Goal: Task Accomplishment & Management: Use online tool/utility

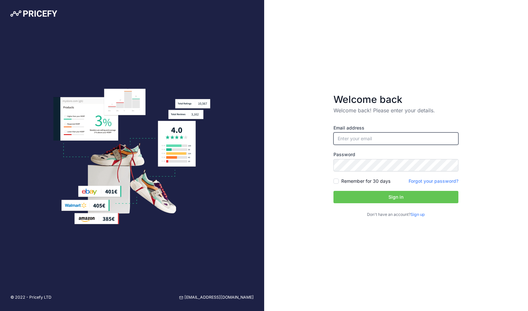
click at [386, 140] on input "email" at bounding box center [395, 139] width 125 height 12
click at [376, 142] on input "email" at bounding box center [395, 139] width 125 height 12
type input "[PERSON_NAME][EMAIL_ADDRESS][PERSON_NAME][DOMAIN_NAME]"
click at [374, 198] on button "Sign in" at bounding box center [395, 197] width 125 height 12
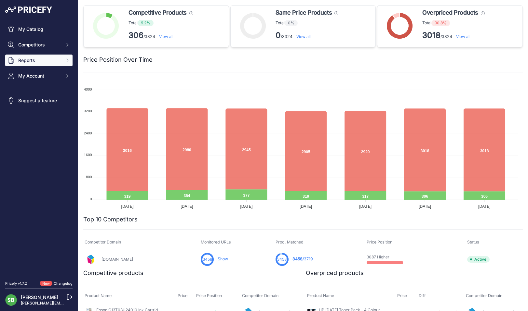
click at [21, 58] on span "Reports" at bounding box center [39, 60] width 43 height 7
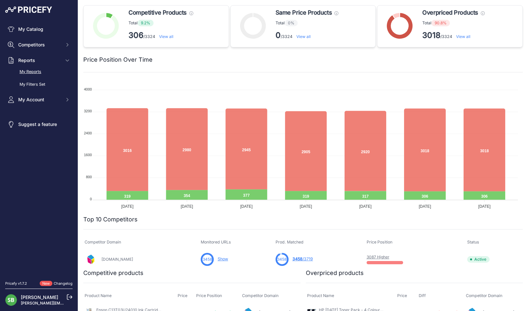
click at [27, 70] on link "My Reports" at bounding box center [38, 71] width 67 height 11
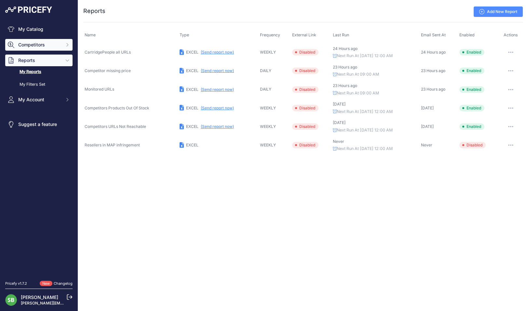
click at [28, 45] on span "Competitors" at bounding box center [39, 45] width 43 height 7
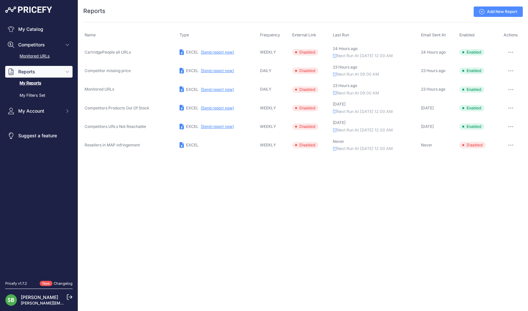
click at [35, 54] on link "Monitored URLs" at bounding box center [38, 56] width 67 height 11
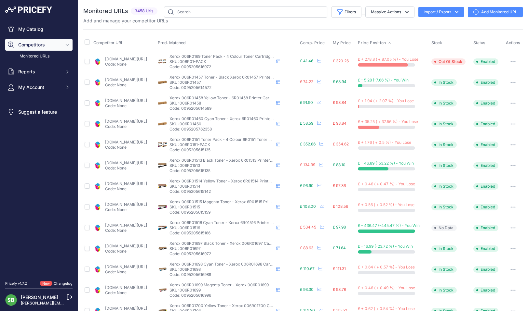
click at [370, 43] on span "Price Position" at bounding box center [372, 42] width 28 height 5
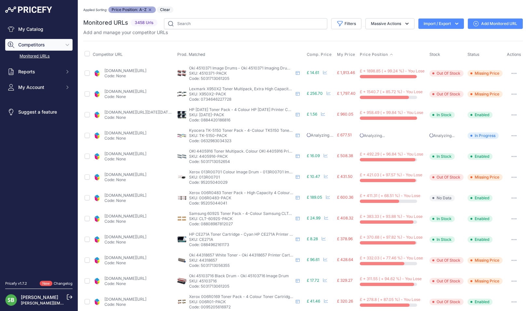
click at [118, 70] on link "cartridgepeople.com/drum/oki-4510371-original-4-pack-16027.html?prirule_jdsnikf…" at bounding box center [125, 70] width 42 height 5
click at [127, 93] on link "cartridgepeople.com/toner/lexmark-x950x2kg-high-high-capacity-original-4-toner-…" at bounding box center [125, 91] width 42 height 5
click at [141, 113] on link "cartridgepeople.com/toner/hp-ce260-ce261-ce262-ce263-original-4-toner-cartridge…" at bounding box center [150, 112] width 93 height 5
click at [509, 113] on button "button" at bounding box center [513, 115] width 13 height 9
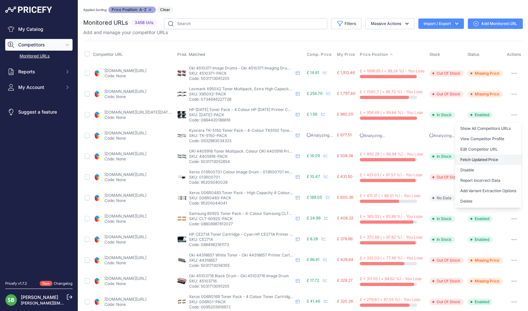
click at [478, 158] on button "Fetch Updated Price" at bounding box center [488, 160] width 66 height 10
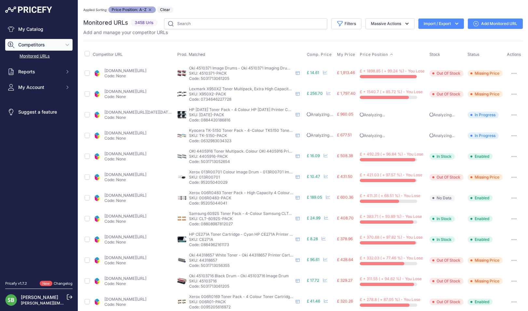
click at [138, 154] on link "cartridgepeople.com/toner/oki-4405916-original-4-toner-cartridge-pack-16004.htm…" at bounding box center [125, 153] width 42 height 5
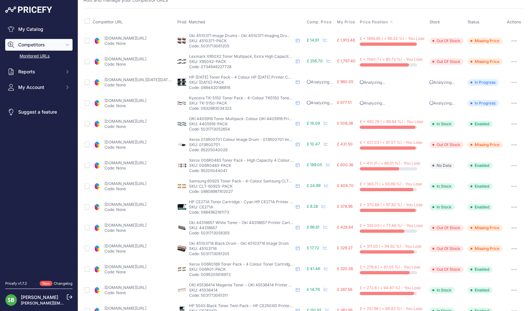
click at [142, 141] on link "cartridgepeople.com/drum/xerox-013r00701-original-41704.html?prirule_jdsnikfkfj…" at bounding box center [125, 142] width 42 height 5
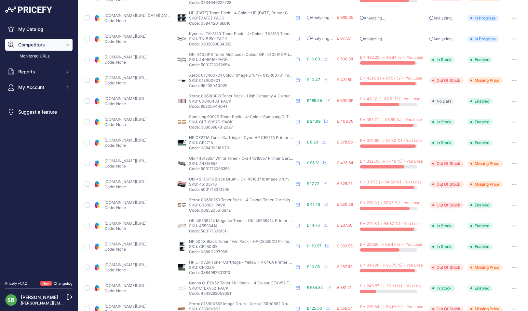
scroll to position [98, 0]
click at [136, 99] on link "cartridgepeople.com/toner/xerox-006r0483-high-capacity-original-4-toner-cartrid…" at bounding box center [125, 98] width 42 height 5
click at [511, 100] on icon "button" at bounding box center [513, 100] width 5 height 1
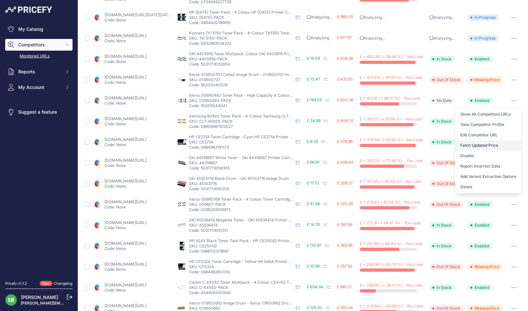
click at [464, 145] on button "Fetch Updated Price" at bounding box center [488, 145] width 66 height 10
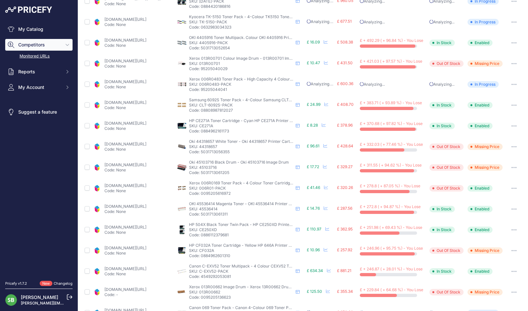
scroll to position [97, 0]
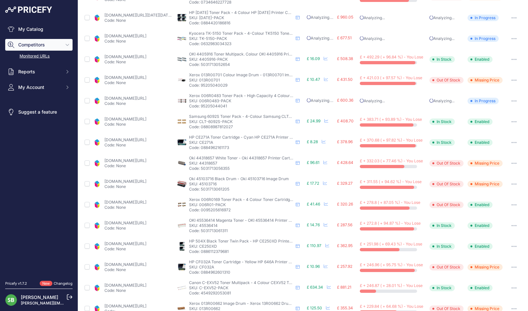
click at [126, 118] on link "cartridgepeople.com/toner/samsung-clt-6092s-original-4-toner-cartridge-pack-134…" at bounding box center [125, 119] width 42 height 5
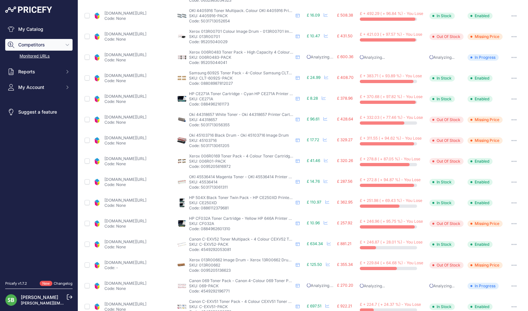
scroll to position [162, 0]
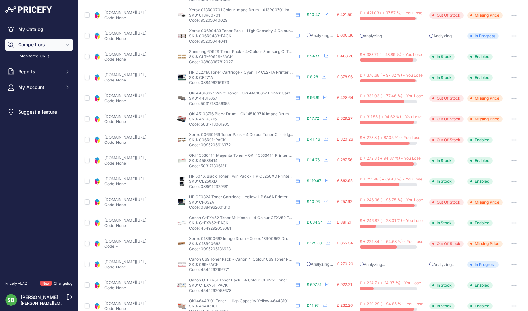
click at [146, 73] on link "cartridgepeople.com/toner/hp-ce271a-original-cyan-toner-cartridge-11388.html?pr…" at bounding box center [125, 74] width 42 height 5
click at [515, 78] on icon "button" at bounding box center [515, 77] width 1 height 1
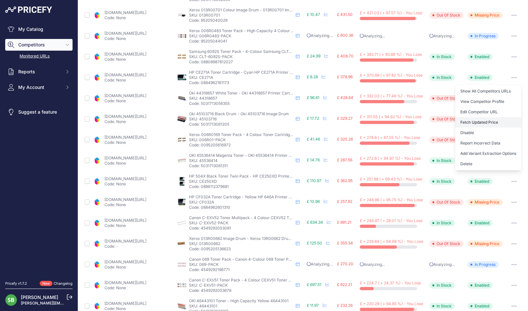
click at [475, 123] on button "Fetch Updated Price" at bounding box center [488, 122] width 66 height 10
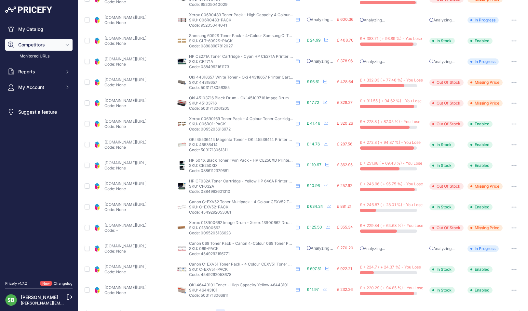
scroll to position [194, 0]
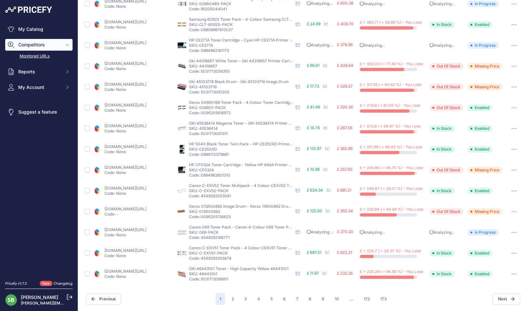
click at [140, 126] on link "cartridgepeople.com/toner/oki-45536414-original-magenta-toner-cartridge-70705.h…" at bounding box center [125, 126] width 42 height 5
click at [121, 145] on link "cartridgepeople.com/toner/hp-ce250xd-high-capacity-original-black-twin-toner-ca…" at bounding box center [125, 146] width 42 height 5
click at [513, 149] on icon "button" at bounding box center [513, 149] width 1 height 1
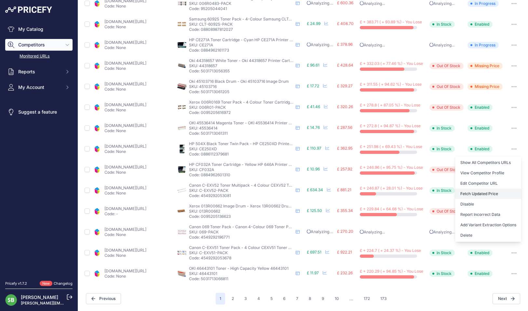
click at [475, 194] on button "Fetch Updated Price" at bounding box center [488, 194] width 66 height 10
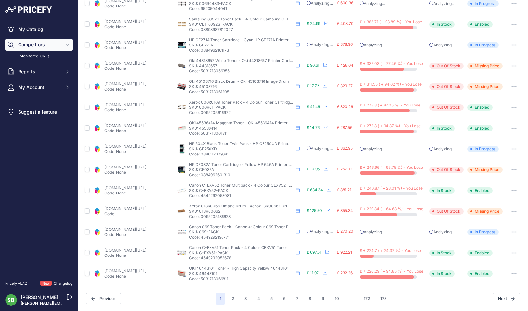
scroll to position [194, 0]
click at [123, 191] on p "Code: None" at bounding box center [125, 193] width 42 height 5
click at [134, 188] on link "cartridgepeople.com/toner/canon-c-exv52-original-4-toner-cartridge-pack-17224.h…" at bounding box center [125, 188] width 42 height 5
click at [136, 252] on link "cartridgepeople.com/toner/canon-c-exv51-original-black-and-colour-4-toner-cartr…" at bounding box center [125, 250] width 42 height 5
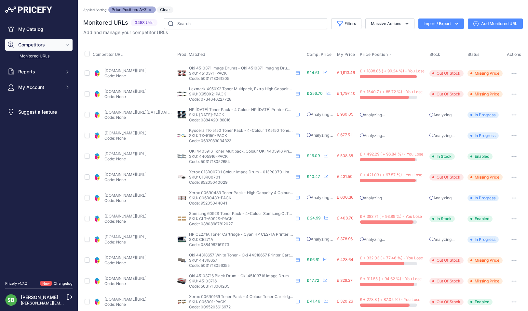
scroll to position [194, 0]
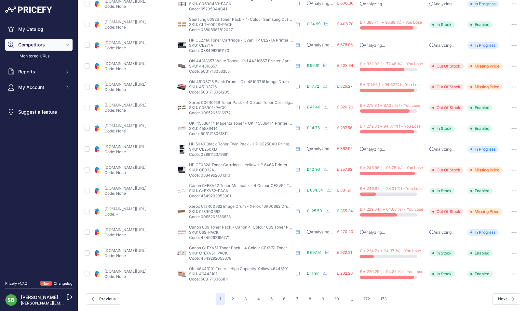
click at [131, 274] on link "[DOMAIN_NAME][URL]" at bounding box center [125, 271] width 42 height 5
click at [510, 276] on button "button" at bounding box center [513, 274] width 13 height 9
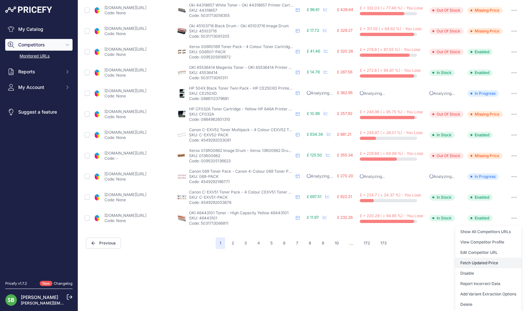
click at [487, 261] on button "Fetch Updated Price" at bounding box center [488, 263] width 66 height 10
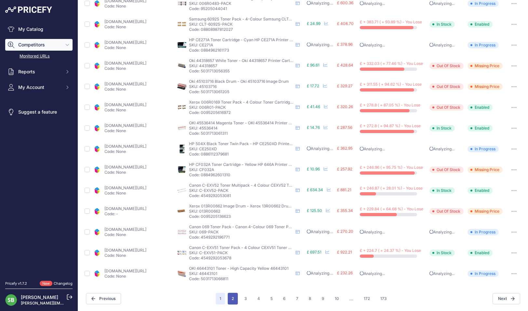
click at [230, 302] on button "2" at bounding box center [233, 299] width 10 height 12
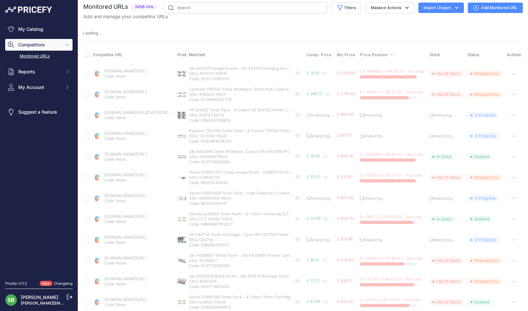
scroll to position [0, 0]
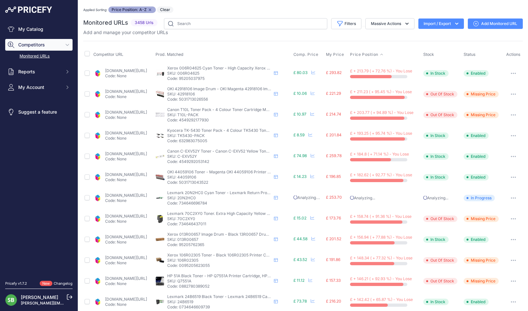
click at [147, 72] on link "cartridgepeople.com/toner/xerox-006r04625-high-capacity-original-cyan-toner-car…" at bounding box center [126, 70] width 42 height 5
click at [508, 70] on button "button" at bounding box center [512, 73] width 13 height 9
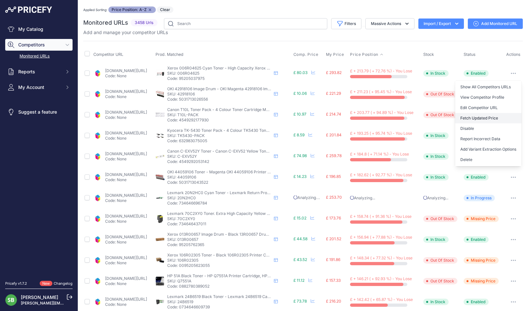
click at [489, 118] on button "Fetch Updated Price" at bounding box center [488, 118] width 66 height 10
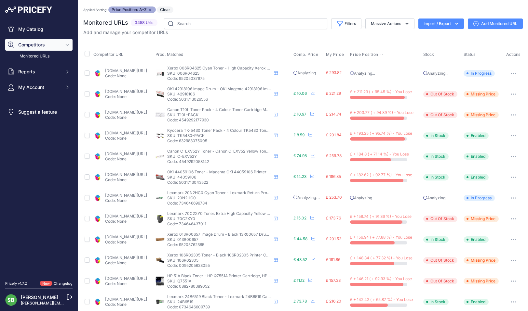
click at [147, 133] on link "cartridgepeople.com/toner/kyocera-tk-5430-original-black-and-colour-4-toner-car…" at bounding box center [126, 133] width 42 height 5
click at [511, 136] on icon "button" at bounding box center [511, 136] width 1 height 1
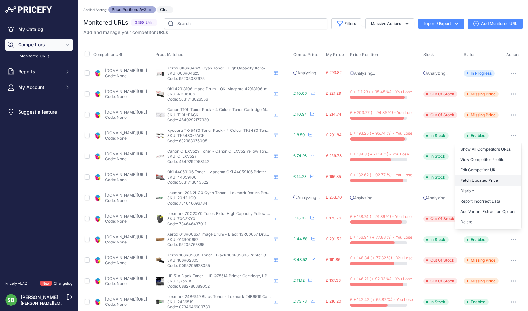
click at [483, 180] on button "Fetch Updated Price" at bounding box center [488, 181] width 66 height 10
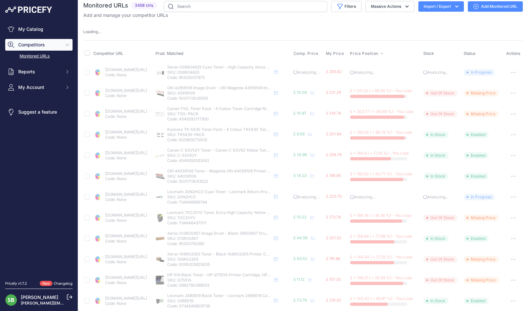
scroll to position [33, 0]
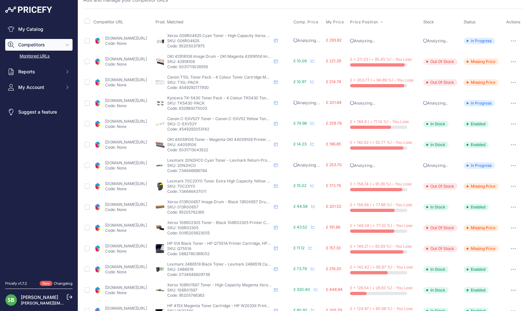
click at [147, 123] on link "[DOMAIN_NAME][URL]" at bounding box center [126, 121] width 42 height 5
click at [506, 121] on button "button" at bounding box center [512, 124] width 13 height 9
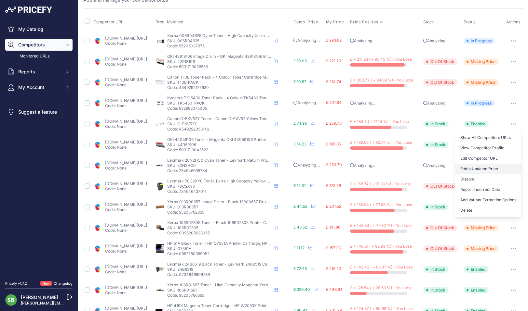
click at [475, 168] on button "Fetch Updated Price" at bounding box center [488, 169] width 66 height 10
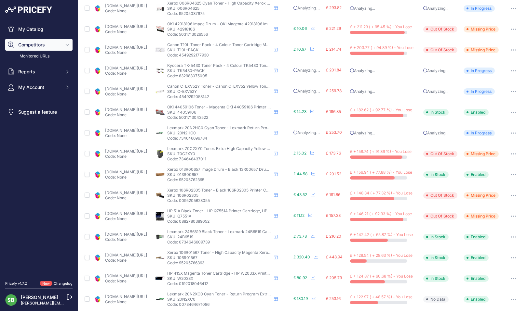
scroll to position [48, 0]
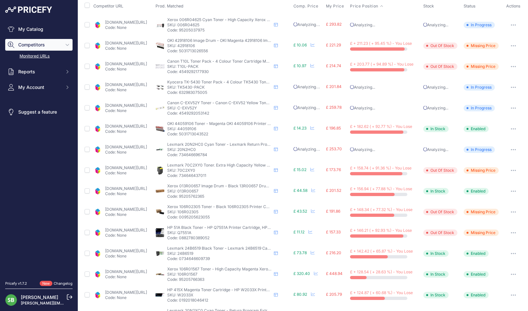
click at [143, 126] on link "cartridgepeople.com/toner/oki-44059106-original-magenta-toner-cartridge-11333.h…" at bounding box center [126, 126] width 42 height 5
click at [510, 131] on button "button" at bounding box center [512, 128] width 13 height 9
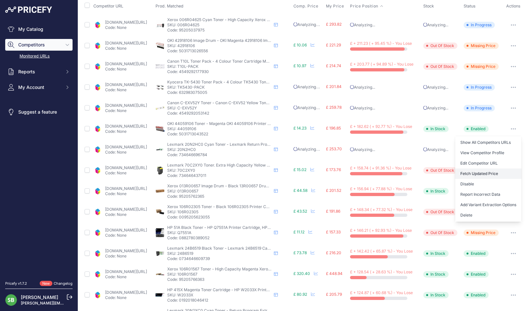
click at [475, 173] on button "Fetch Updated Price" at bounding box center [488, 174] width 66 height 10
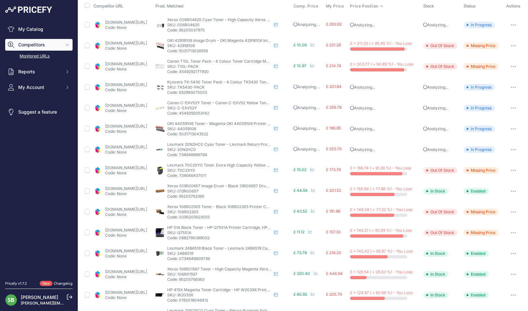
scroll to position [81, 0]
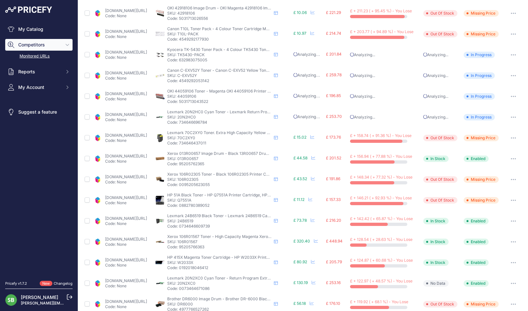
click at [144, 131] on td "cartridgepeople.com/toner/lexmark-70c2xy0-high-high-capacity-original-yellow-to…" at bounding box center [123, 138] width 62 height 21
click at [144, 138] on link "[DOMAIN_NAME][URL]" at bounding box center [126, 135] width 42 height 5
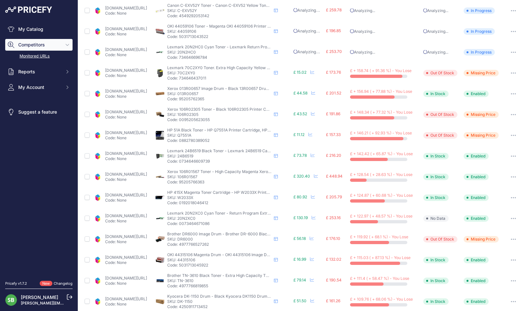
click at [129, 93] on link "[DOMAIN_NAME][URL]" at bounding box center [126, 91] width 42 height 5
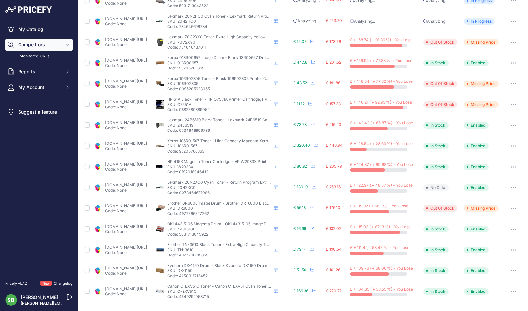
scroll to position [178, 0]
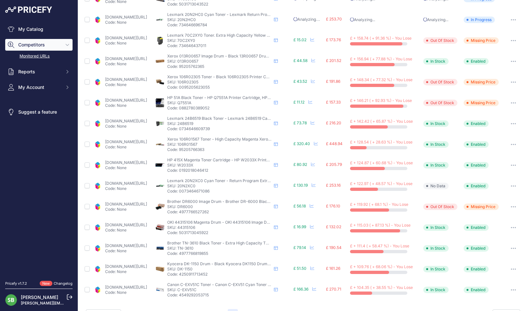
click at [134, 79] on link "[DOMAIN_NAME][URL]" at bounding box center [126, 79] width 42 height 5
click at [136, 101] on link "[DOMAIN_NAME][URL]" at bounding box center [126, 100] width 42 height 5
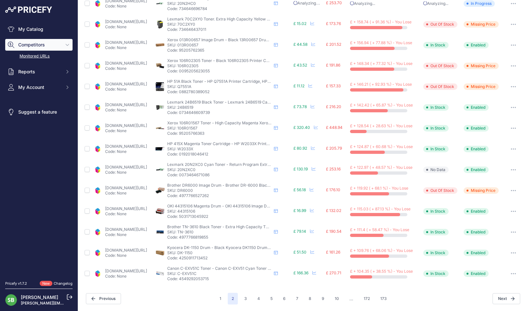
click at [128, 104] on link "cartridgepeople.com/toner/lexmark-24b6519-original-black-toner-cartridge-41586.…" at bounding box center [126, 104] width 42 height 5
click at [506, 105] on button "button" at bounding box center [512, 107] width 13 height 9
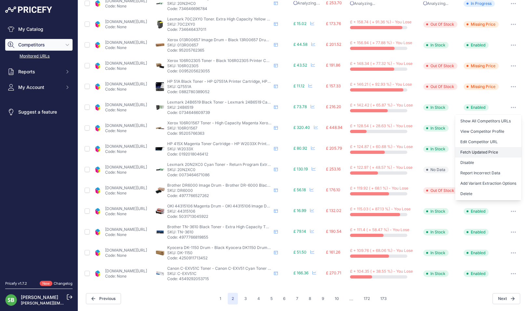
click at [478, 151] on button "Fetch Updated Price" at bounding box center [488, 152] width 66 height 10
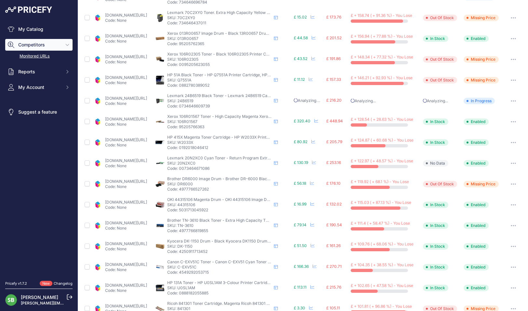
scroll to position [97, 0]
click at [144, 76] on link "[DOMAIN_NAME][URL]" at bounding box center [126, 77] width 42 height 5
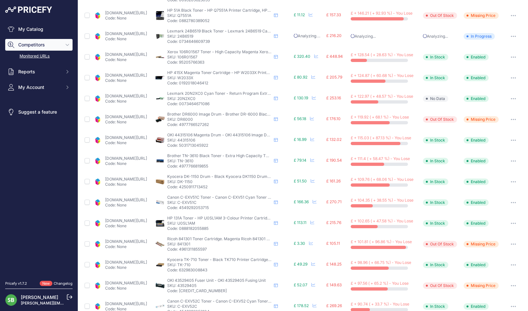
click at [140, 75] on link "[DOMAIN_NAME][URL]" at bounding box center [126, 75] width 42 height 5
click at [506, 76] on button "button" at bounding box center [512, 77] width 13 height 9
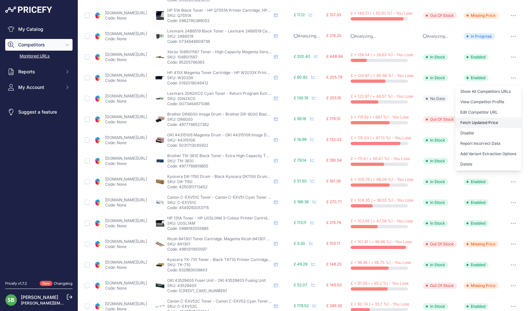
click at [469, 122] on button "Fetch Updated Price" at bounding box center [488, 123] width 66 height 10
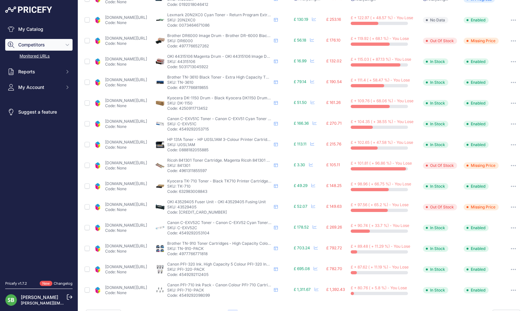
scroll to position [162, 0]
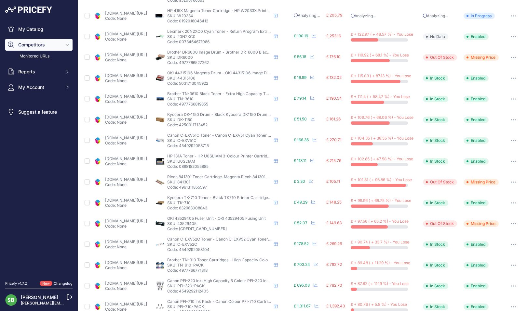
click at [141, 77] on link "[DOMAIN_NAME][URL]" at bounding box center [126, 75] width 42 height 5
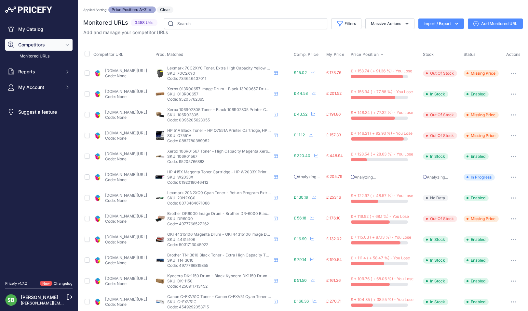
scroll to position [162, 0]
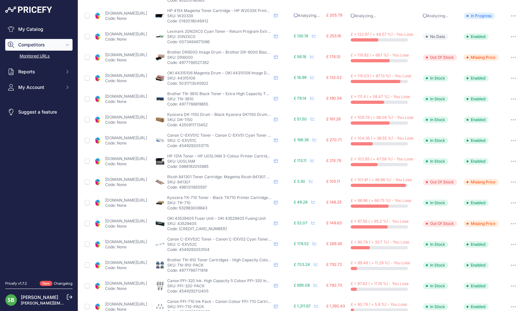
click at [510, 78] on icon "button" at bounding box center [512, 78] width 5 height 1
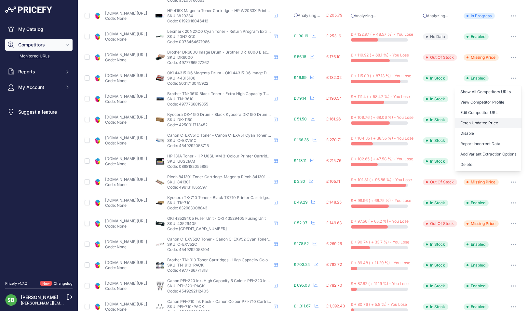
click at [485, 121] on button "Fetch Updated Price" at bounding box center [488, 123] width 66 height 10
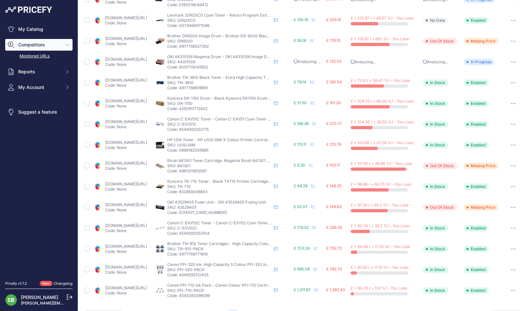
scroll to position [161, 0]
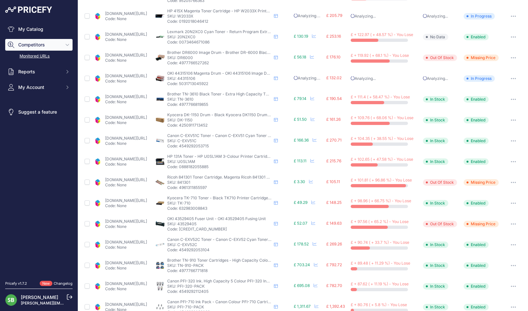
click at [123, 100] on p "Code: None" at bounding box center [126, 101] width 42 height 5
click at [119, 95] on link "[DOMAIN_NAME][URL]" at bounding box center [126, 96] width 42 height 5
click at [510, 100] on icon "button" at bounding box center [512, 99] width 5 height 1
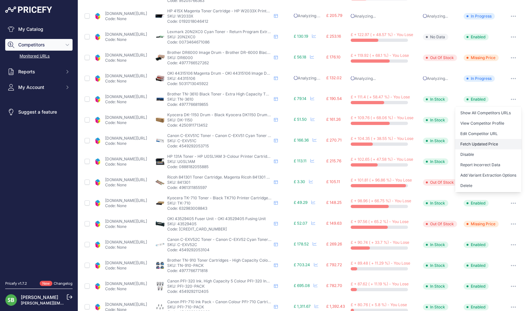
click at [473, 146] on button "Fetch Updated Price" at bounding box center [488, 144] width 66 height 10
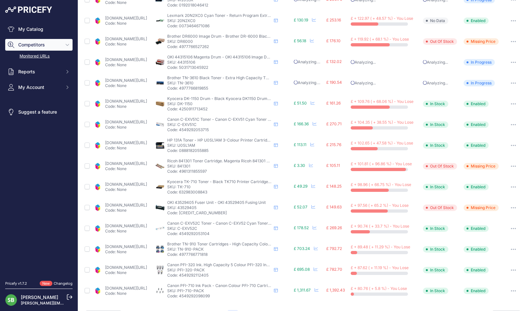
scroll to position [161, 0]
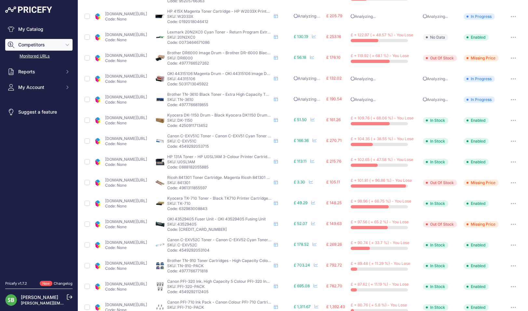
click at [143, 120] on link "[DOMAIN_NAME][URL]" at bounding box center [126, 117] width 42 height 5
click at [510, 120] on icon "button" at bounding box center [512, 120] width 5 height 1
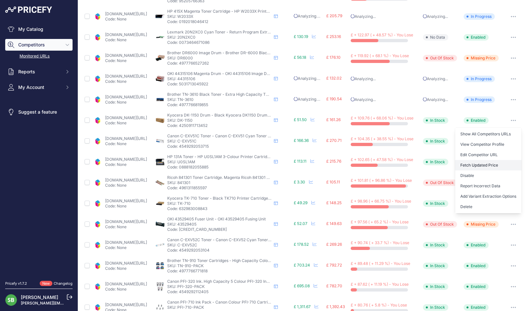
click at [480, 163] on button "Fetch Updated Price" at bounding box center [488, 165] width 66 height 10
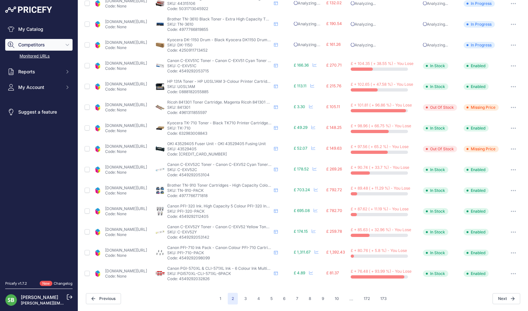
scroll to position [193, 0]
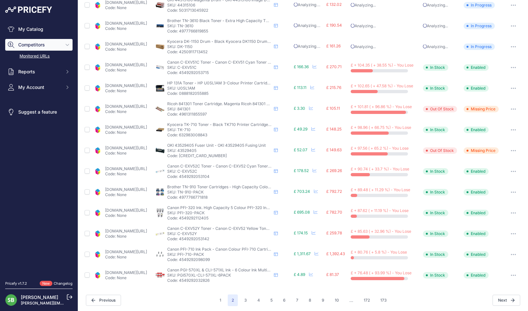
click at [145, 63] on link "[DOMAIN_NAME][URL]" at bounding box center [126, 64] width 42 height 5
click at [143, 83] on link "[DOMAIN_NAME][URL]" at bounding box center [126, 85] width 42 height 5
click at [508, 89] on button "button" at bounding box center [512, 88] width 13 height 9
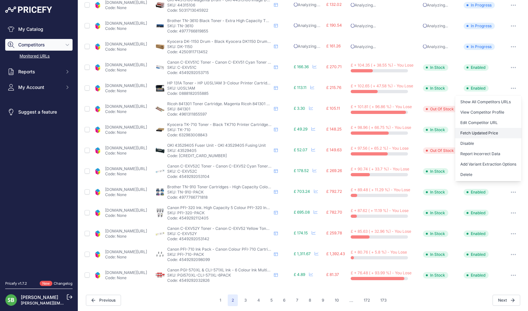
click at [476, 130] on button "Fetch Updated Price" at bounding box center [488, 133] width 66 height 10
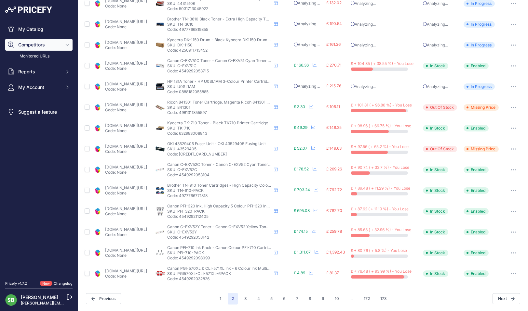
scroll to position [193, 0]
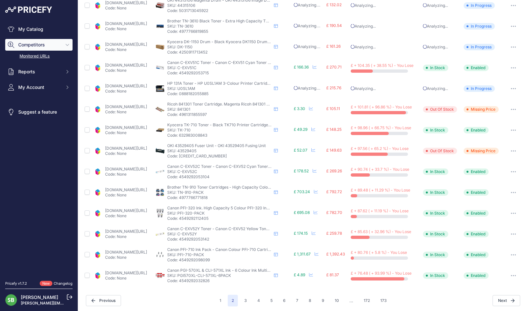
click at [131, 110] on p "Code: None" at bounding box center [126, 112] width 42 height 5
click at [131, 109] on link "[DOMAIN_NAME][URL]" at bounding box center [126, 106] width 42 height 5
click at [135, 169] on link "[DOMAIN_NAME][URL]" at bounding box center [126, 169] width 42 height 5
click at [143, 188] on link "[DOMAIN_NAME][URL]" at bounding box center [126, 190] width 42 height 5
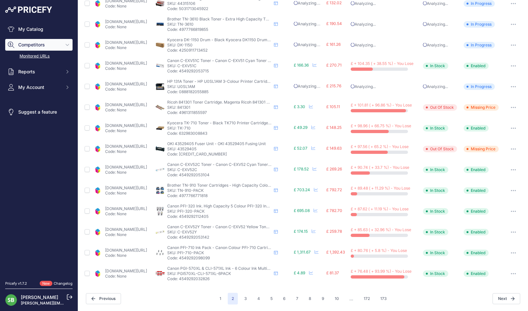
click at [121, 233] on p "Code: None" at bounding box center [126, 234] width 42 height 5
click at [121, 231] on link "[DOMAIN_NAME][URL]" at bounding box center [126, 229] width 42 height 5
click at [142, 271] on link "[DOMAIN_NAME][URL]" at bounding box center [126, 271] width 42 height 5
click at [506, 272] on button "button" at bounding box center [512, 273] width 13 height 9
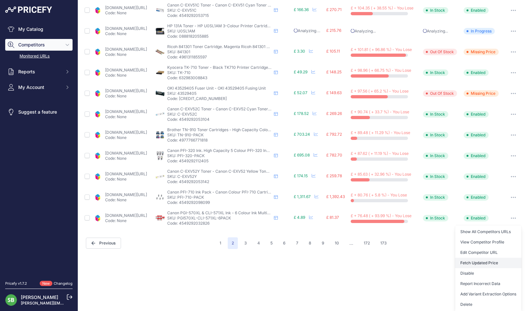
click at [485, 263] on button "Fetch Updated Price" at bounding box center [488, 263] width 66 height 10
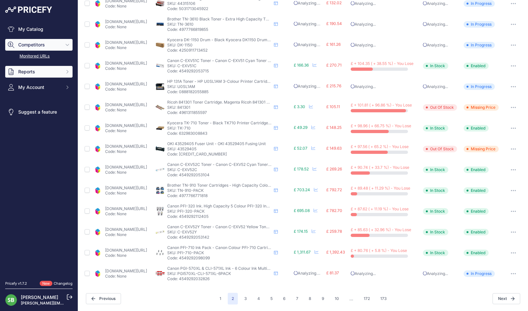
scroll to position [194, 0]
